Goal: Navigation & Orientation: Find specific page/section

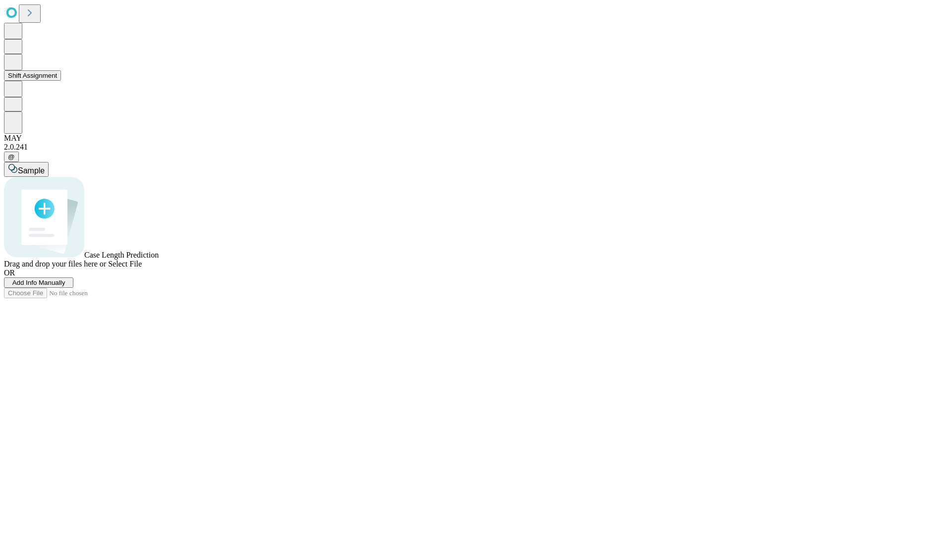
click at [61, 81] on button "Shift Assignment" at bounding box center [32, 75] width 57 height 10
